Goal: Find specific page/section: Find specific page/section

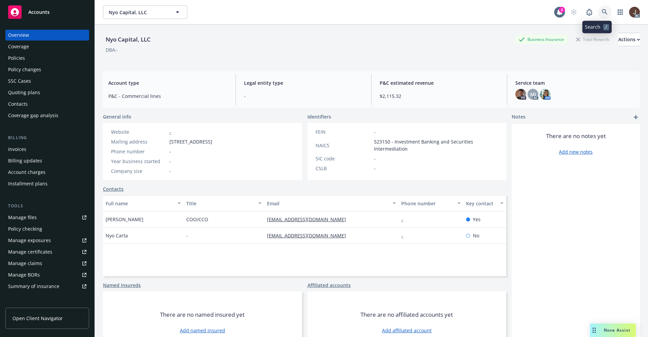
click at [602, 13] on icon at bounding box center [605, 12] width 6 height 6
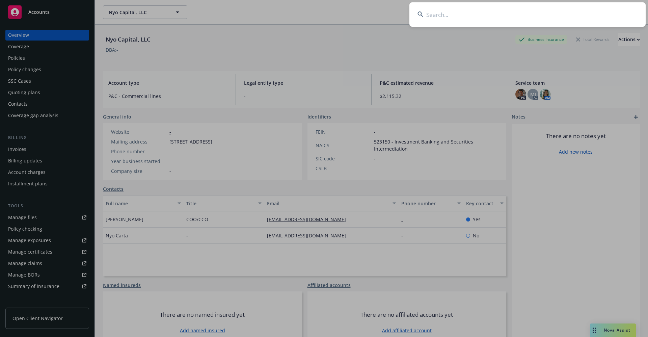
type input "CW WCP 100130391"
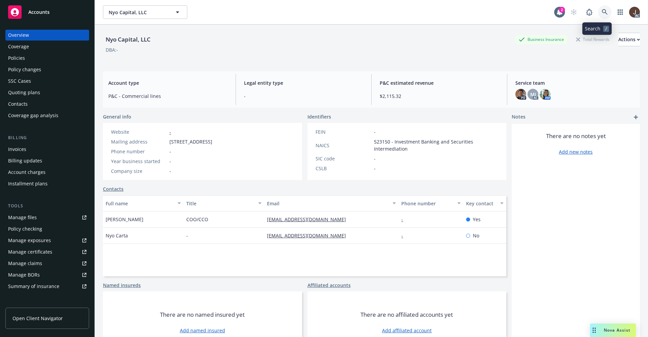
click at [598, 12] on link at bounding box center [604, 11] width 13 height 13
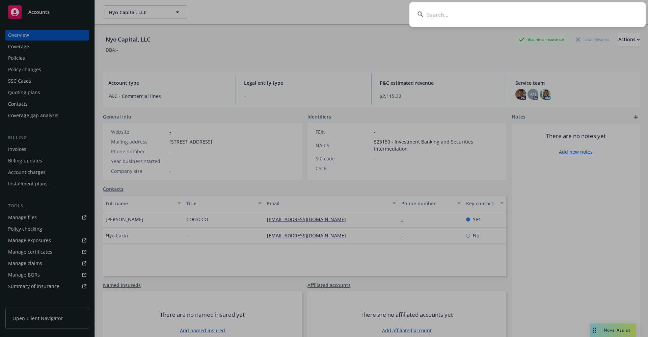
type input "CW WCP 100130393"
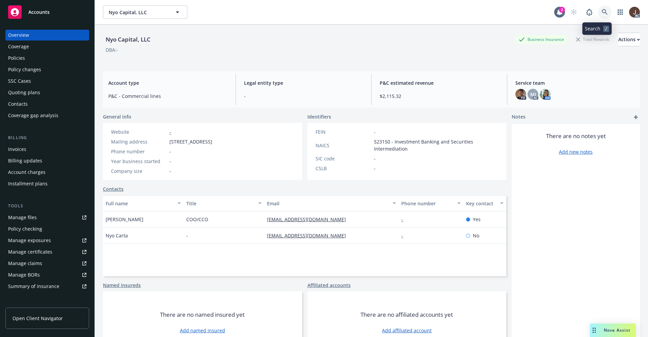
click at [602, 11] on icon at bounding box center [605, 12] width 6 height 6
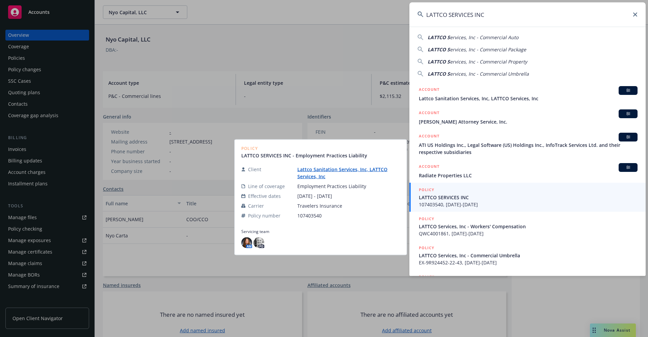
type input "LATTCO SERVICES INC"
click at [350, 171] on link "Lattco Sanitation Services, Inc, LATTCO Services, Inc" at bounding box center [342, 172] width 90 height 13
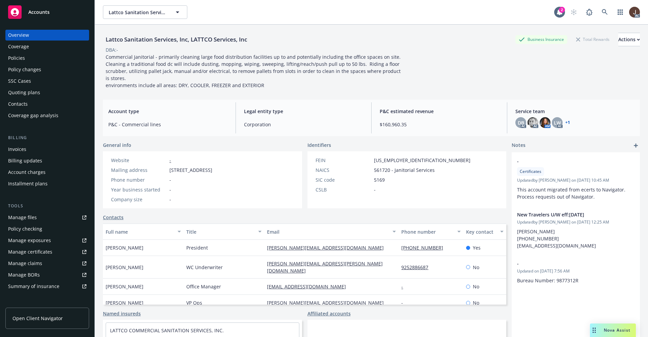
click at [17, 60] on div "Policies" at bounding box center [16, 58] width 17 height 11
click at [15, 55] on div "Policies" at bounding box center [16, 58] width 17 height 11
click at [15, 59] on div "Policies" at bounding box center [16, 58] width 17 height 11
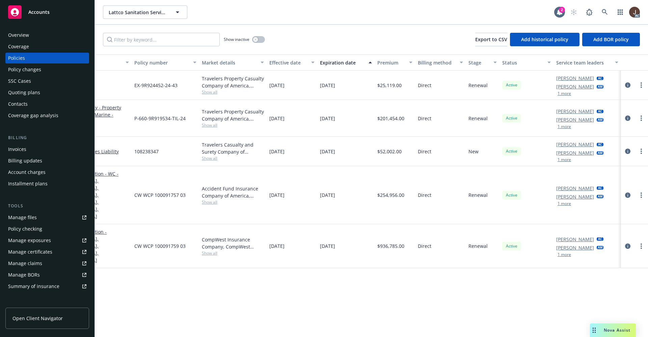
scroll to position [0, 97]
